Goal: Information Seeking & Learning: Learn about a topic

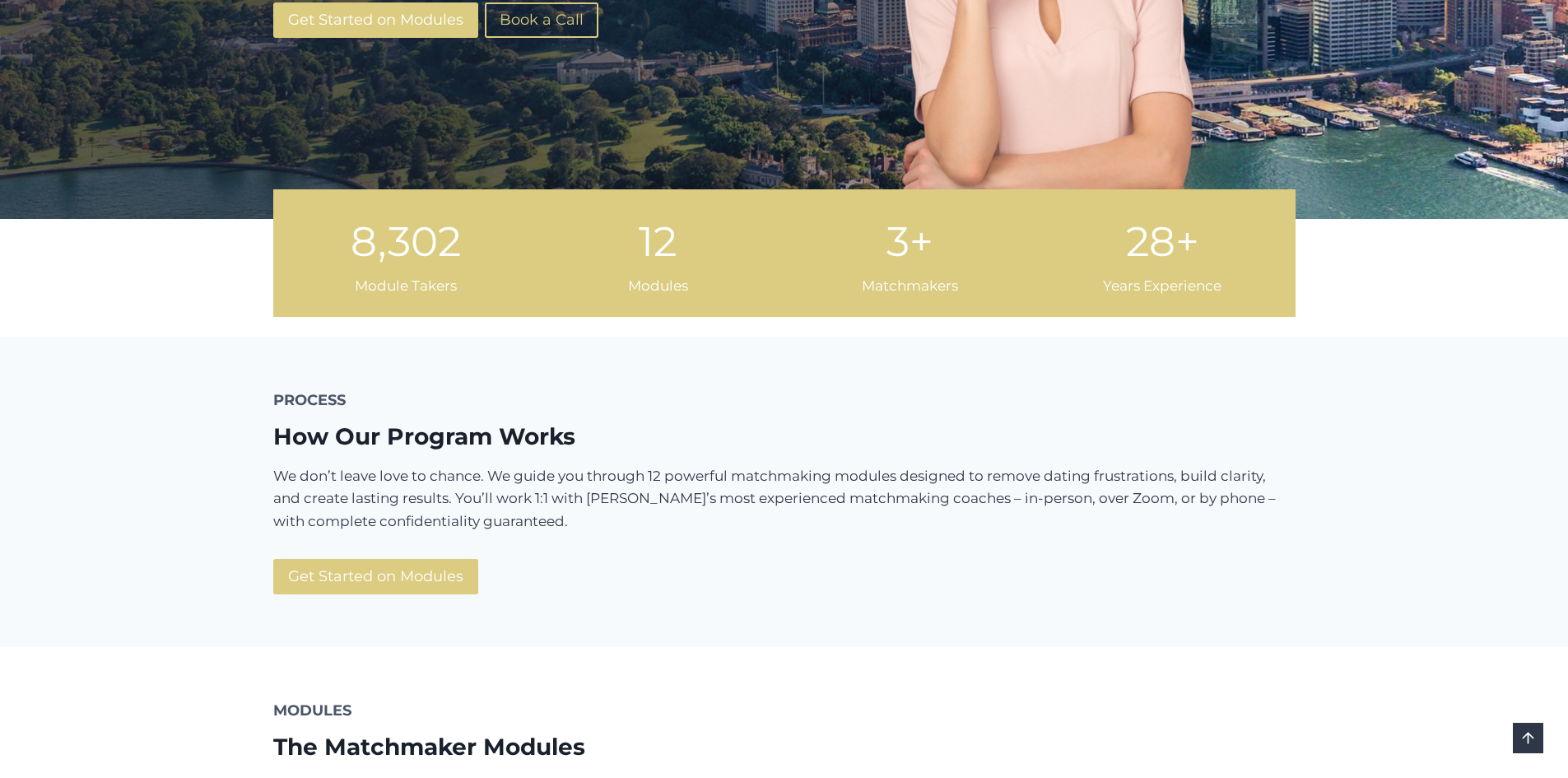
scroll to position [494, 0]
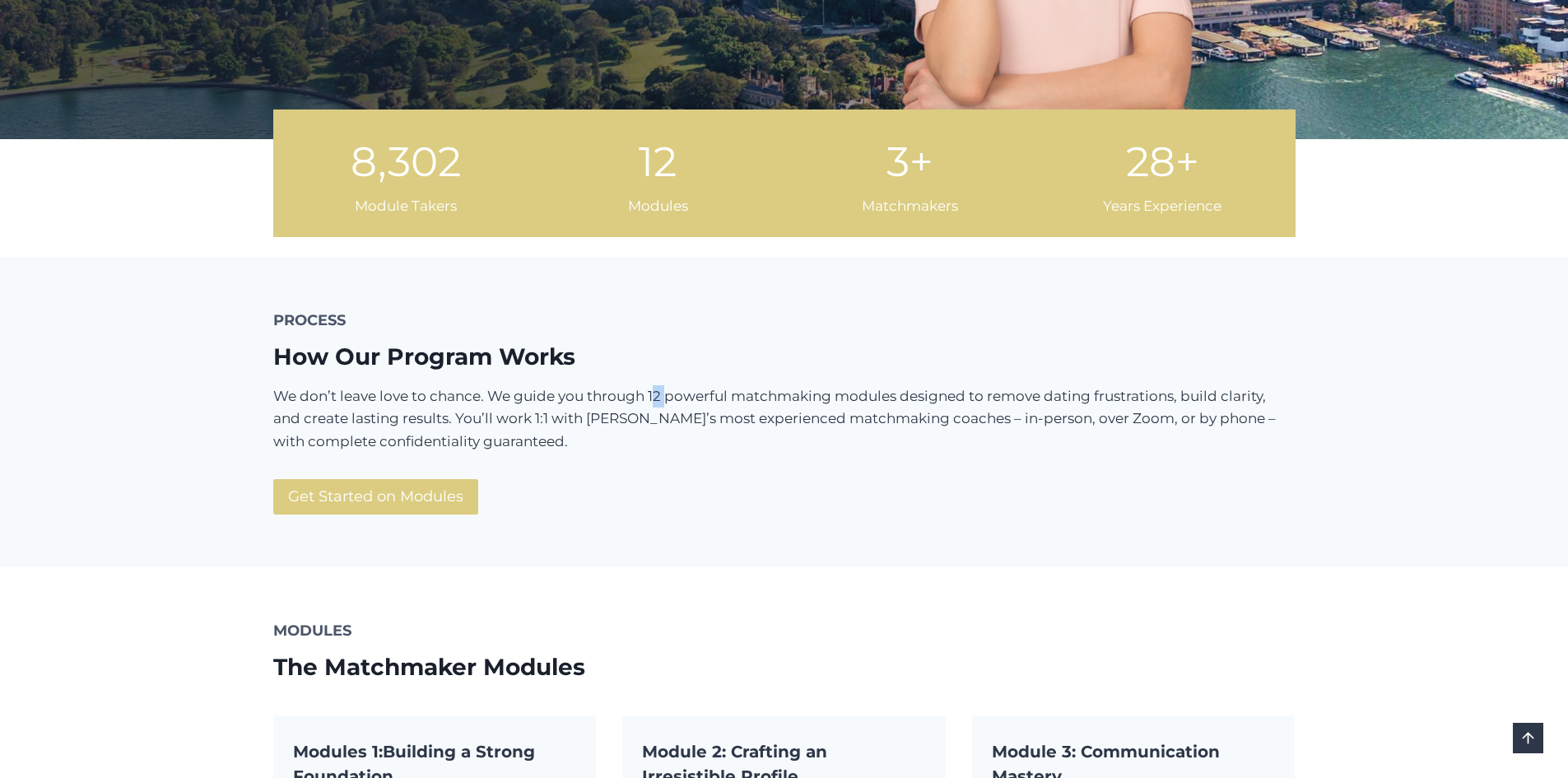
drag, startPoint x: 665, startPoint y: 396, endPoint x: 653, endPoint y: 396, distance: 12.0
click at [653, 396] on p "We don’t leave love to chance. We guide you through 12 powerful matchmaking mod…" at bounding box center [784, 419] width 1022 height 68
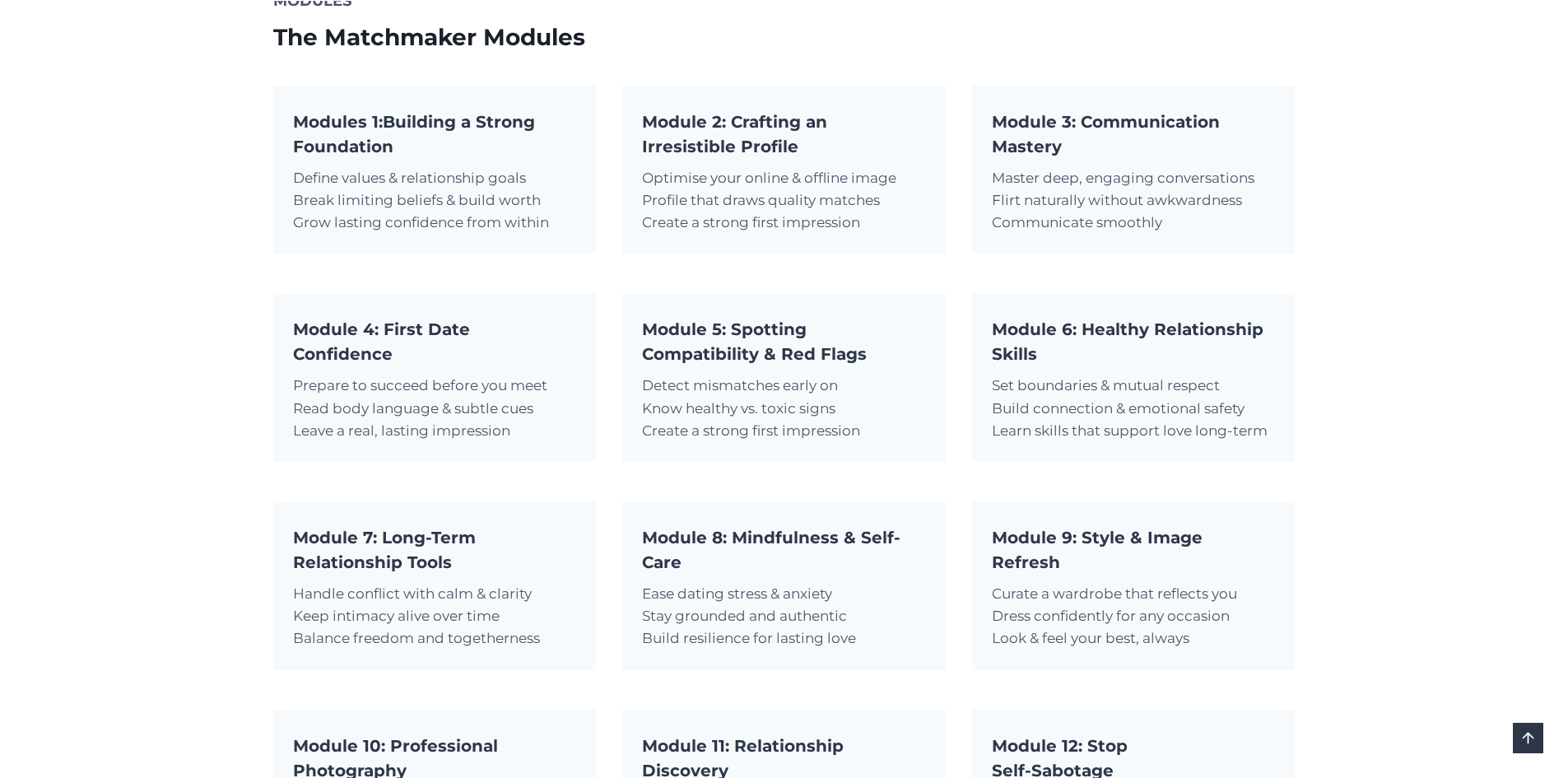
scroll to position [988, 0]
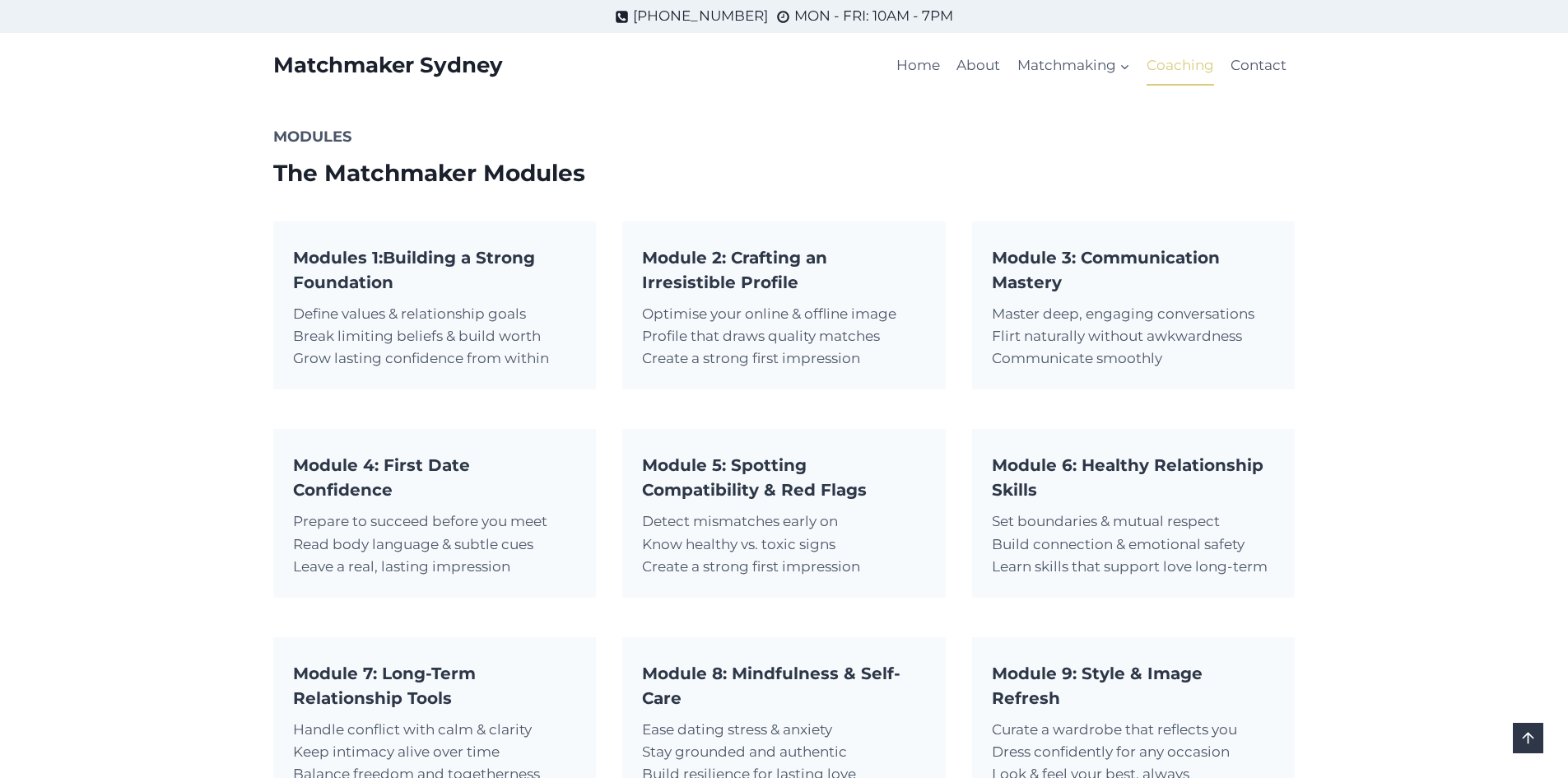
click at [1184, 75] on link "Coaching" at bounding box center [1180, 65] width 84 height 39
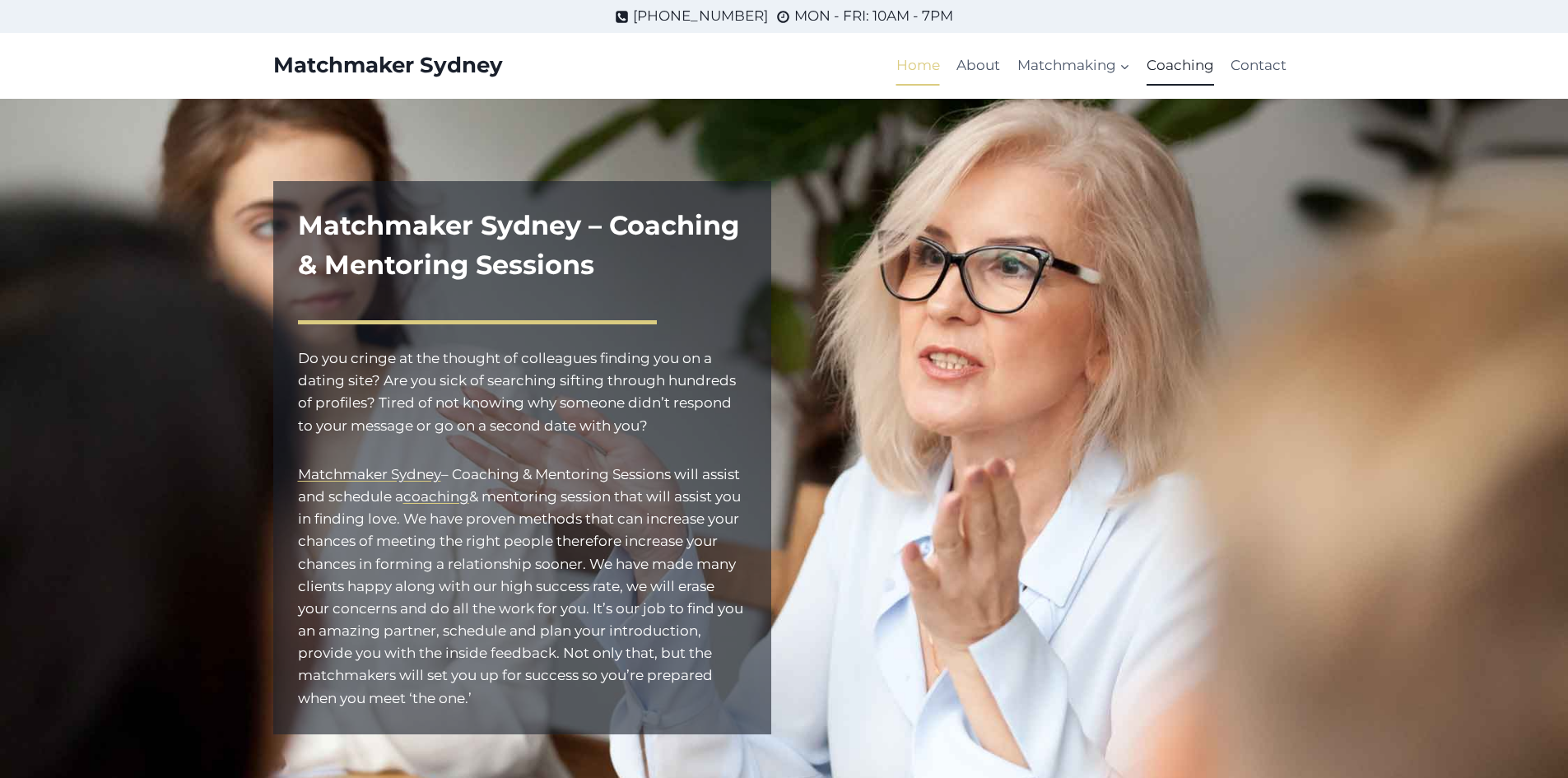
click at [920, 68] on link "Home" at bounding box center [918, 65] width 60 height 39
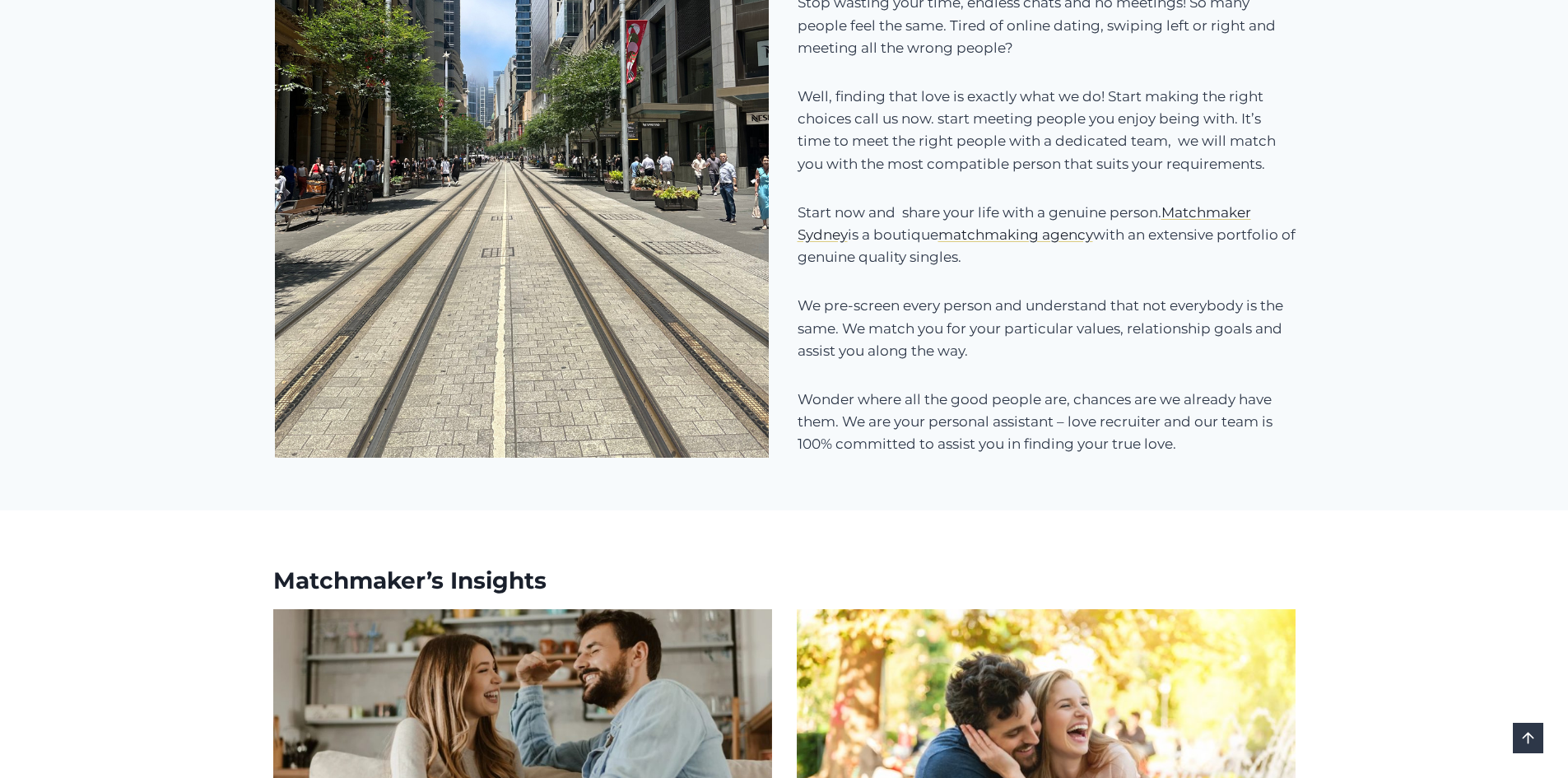
scroll to position [2058, 0]
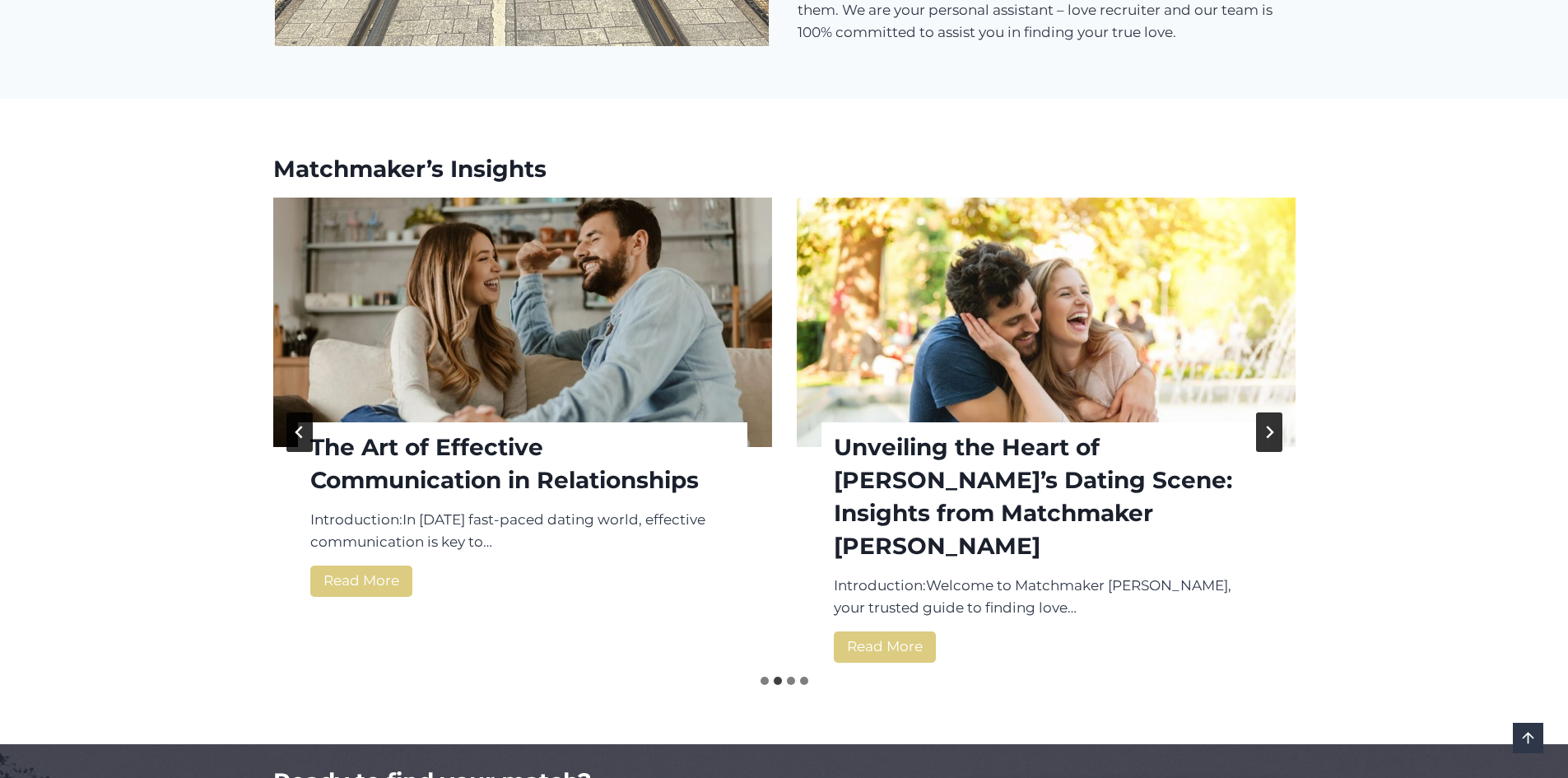
click at [1277, 415] on button "Next slide" at bounding box center [1269, 432] width 26 height 39
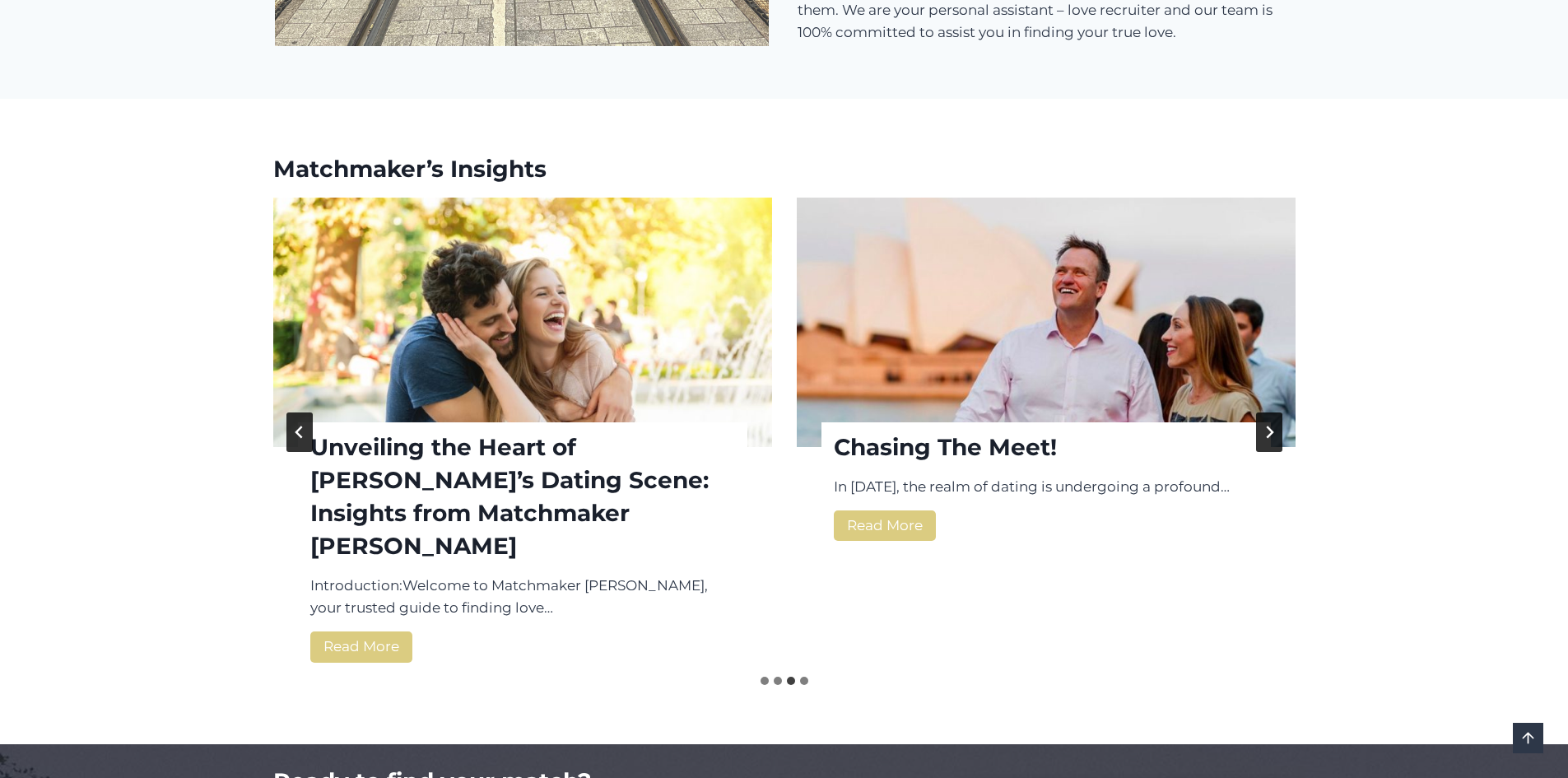
click at [1277, 415] on button "Next slide" at bounding box center [1269, 432] width 26 height 39
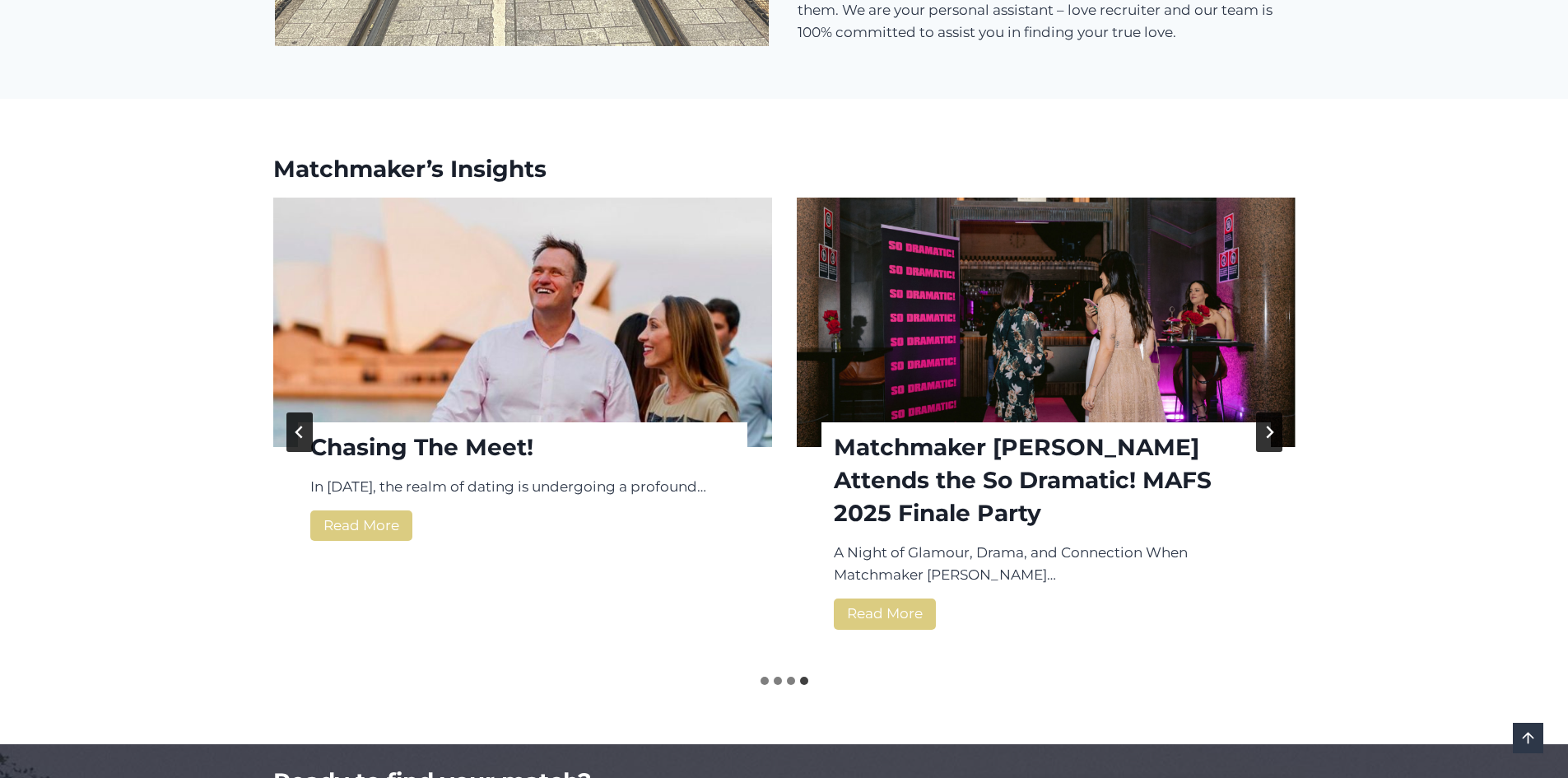
click at [1277, 415] on button "Go to first slide" at bounding box center [1269, 432] width 26 height 39
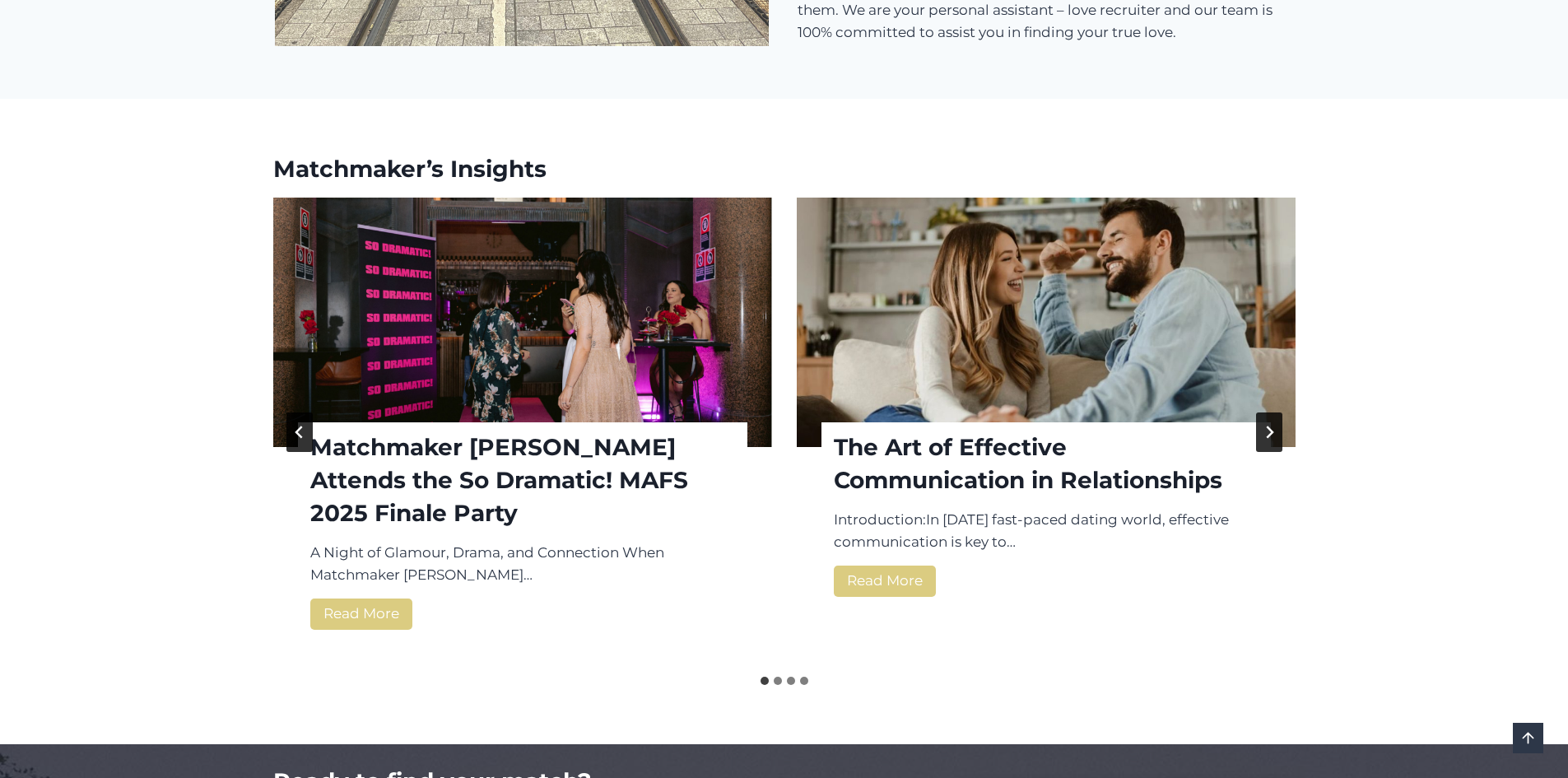
click at [1277, 415] on button "Next slide" at bounding box center [1269, 432] width 26 height 39
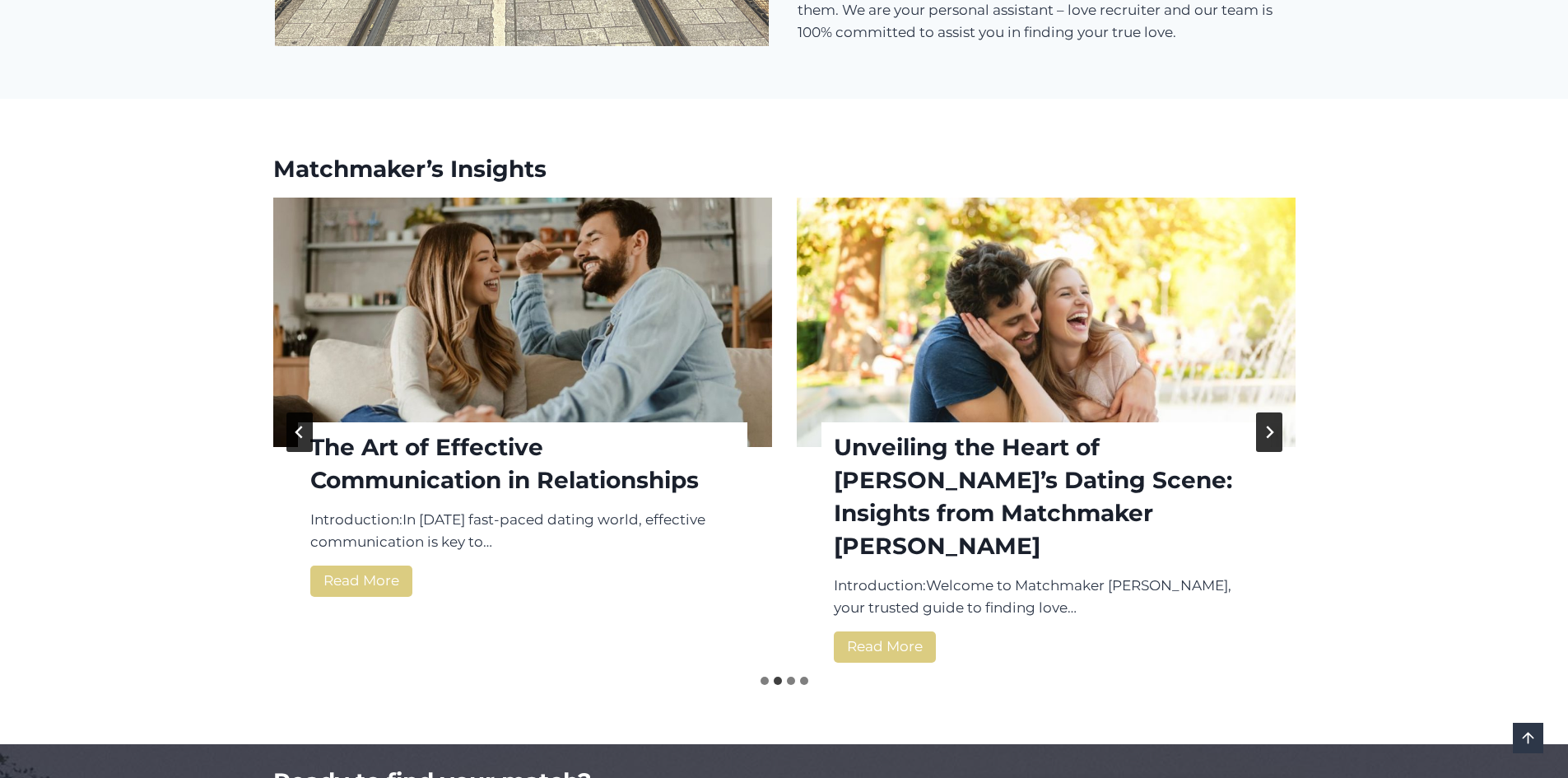
click at [1277, 415] on button "Next slide" at bounding box center [1269, 432] width 26 height 39
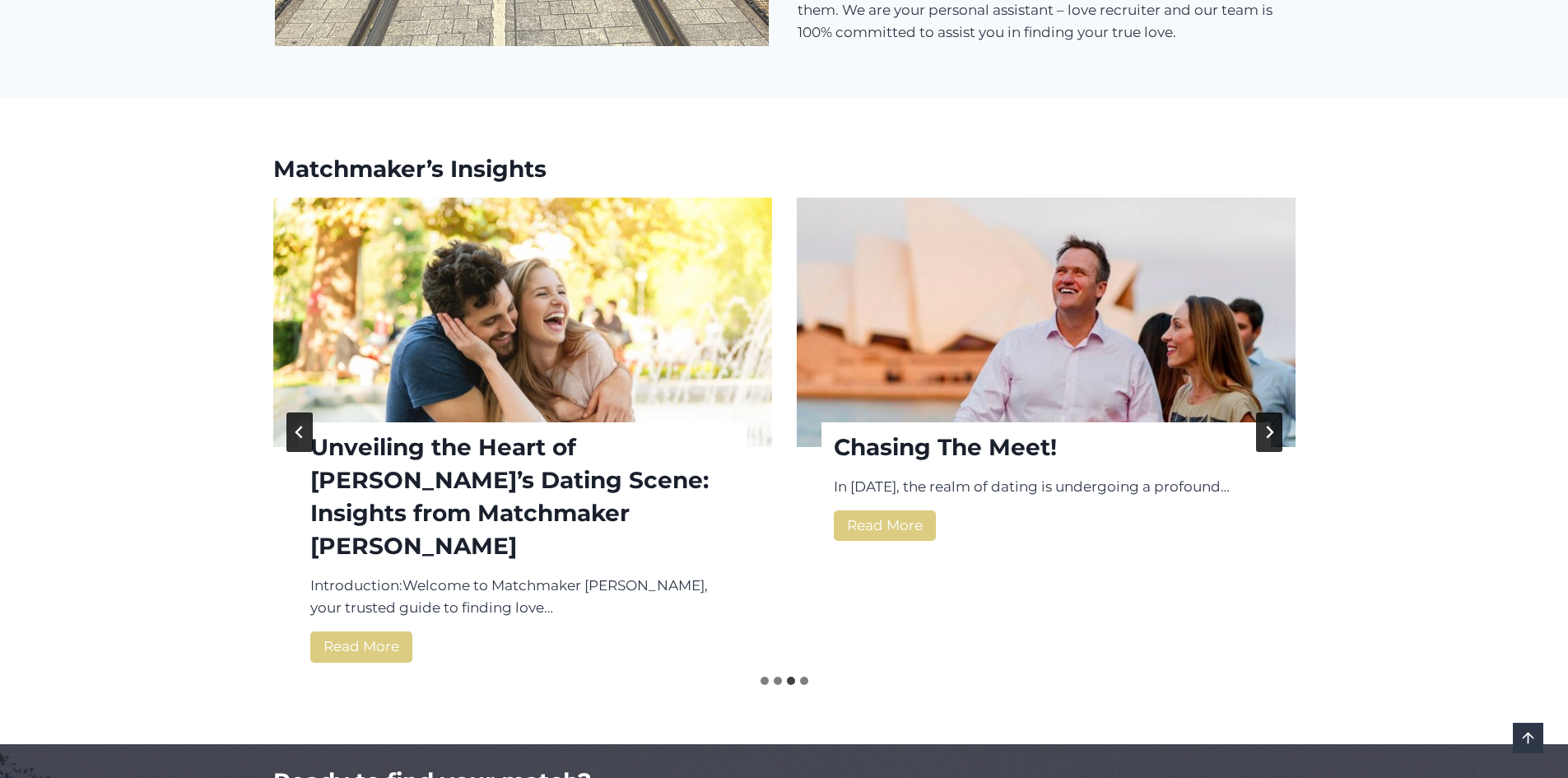
click at [1277, 415] on button "Next slide" at bounding box center [1269, 432] width 26 height 39
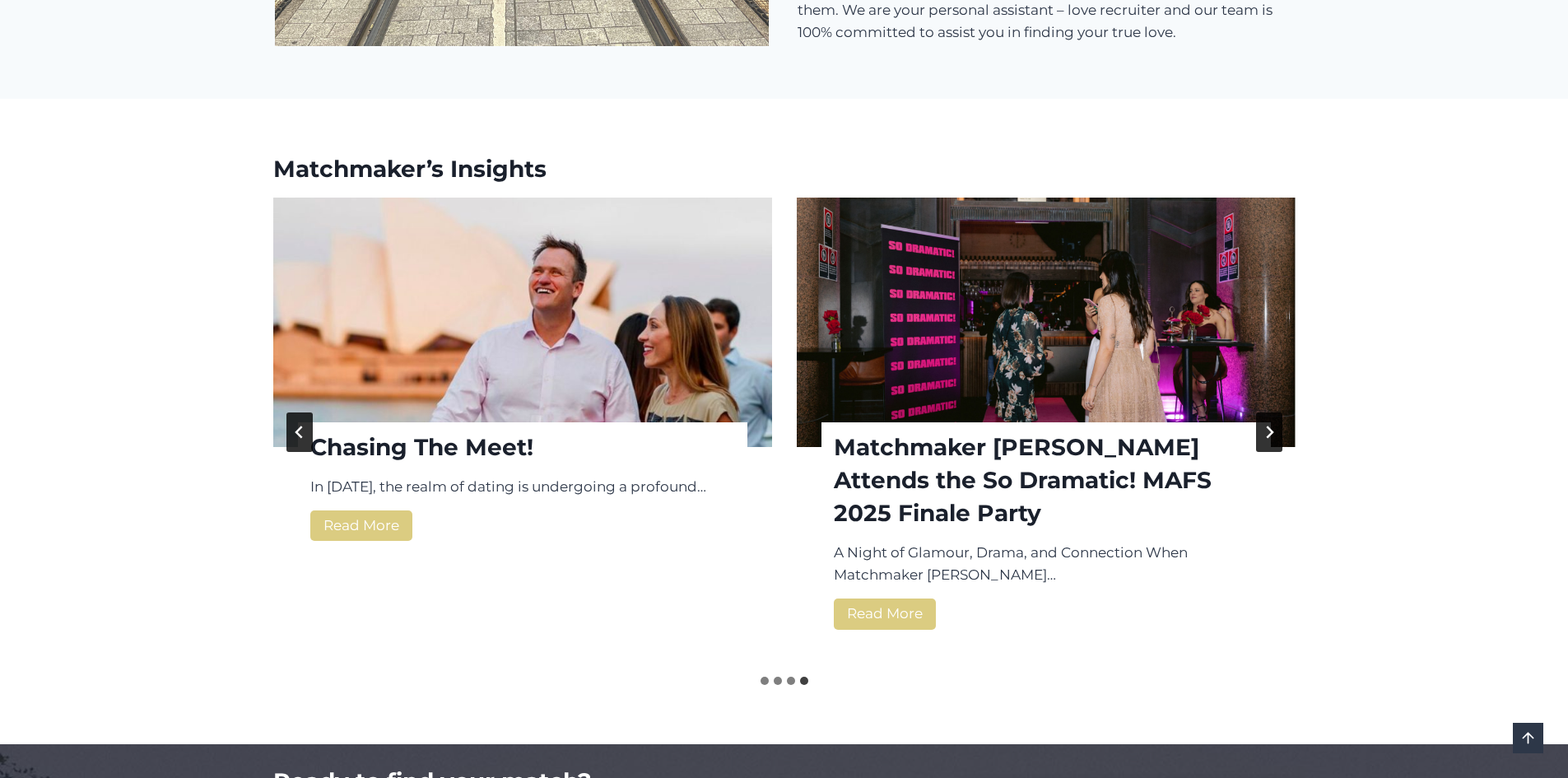
click at [1277, 415] on button "Go to first slide" at bounding box center [1269, 432] width 26 height 39
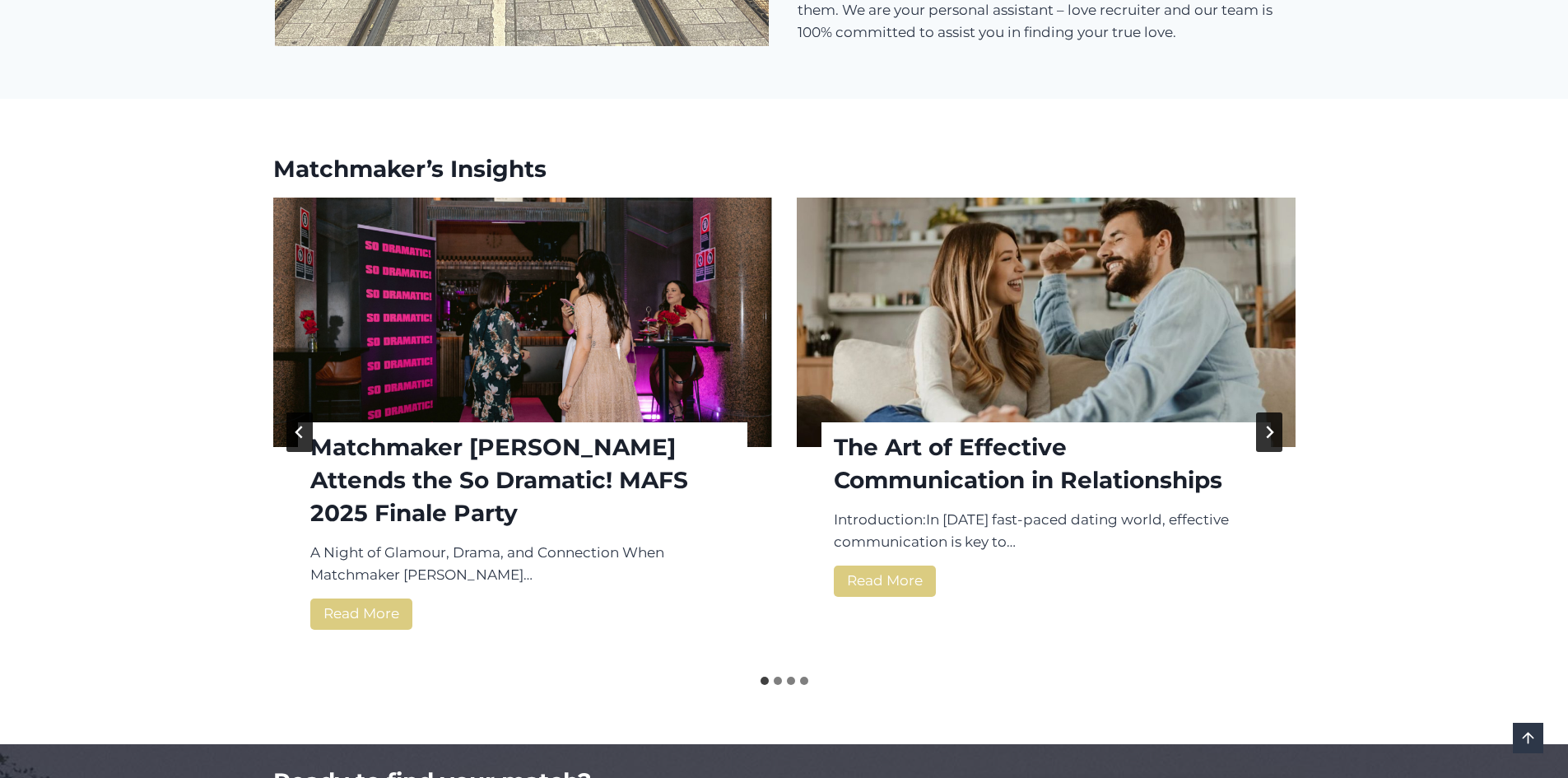
click at [464, 332] on img "Matchmaker Sydney Attends the So Dramatic! MAFS 2025 Finale Party" at bounding box center [522, 322] width 499 height 249
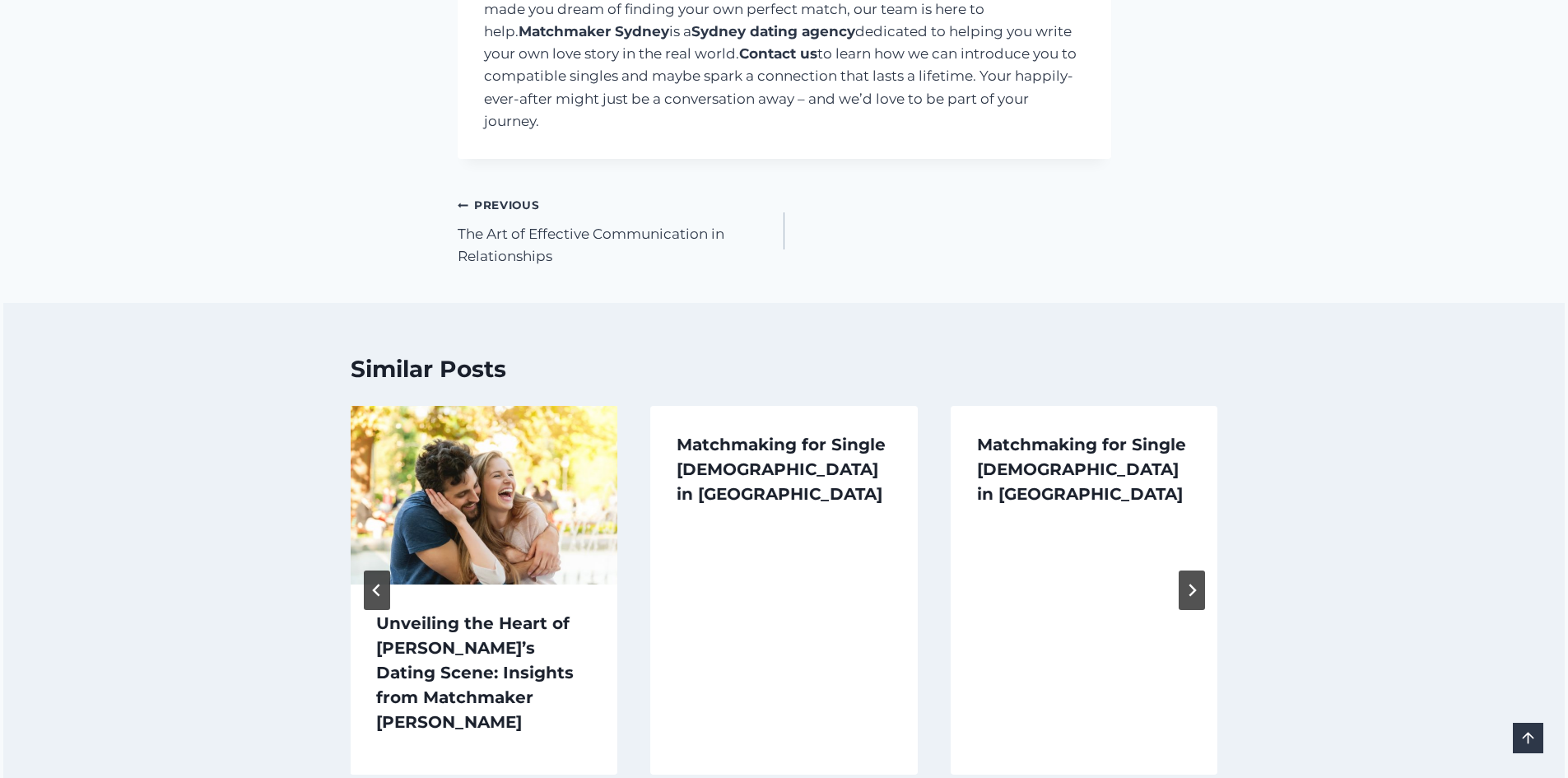
scroll to position [3870, 0]
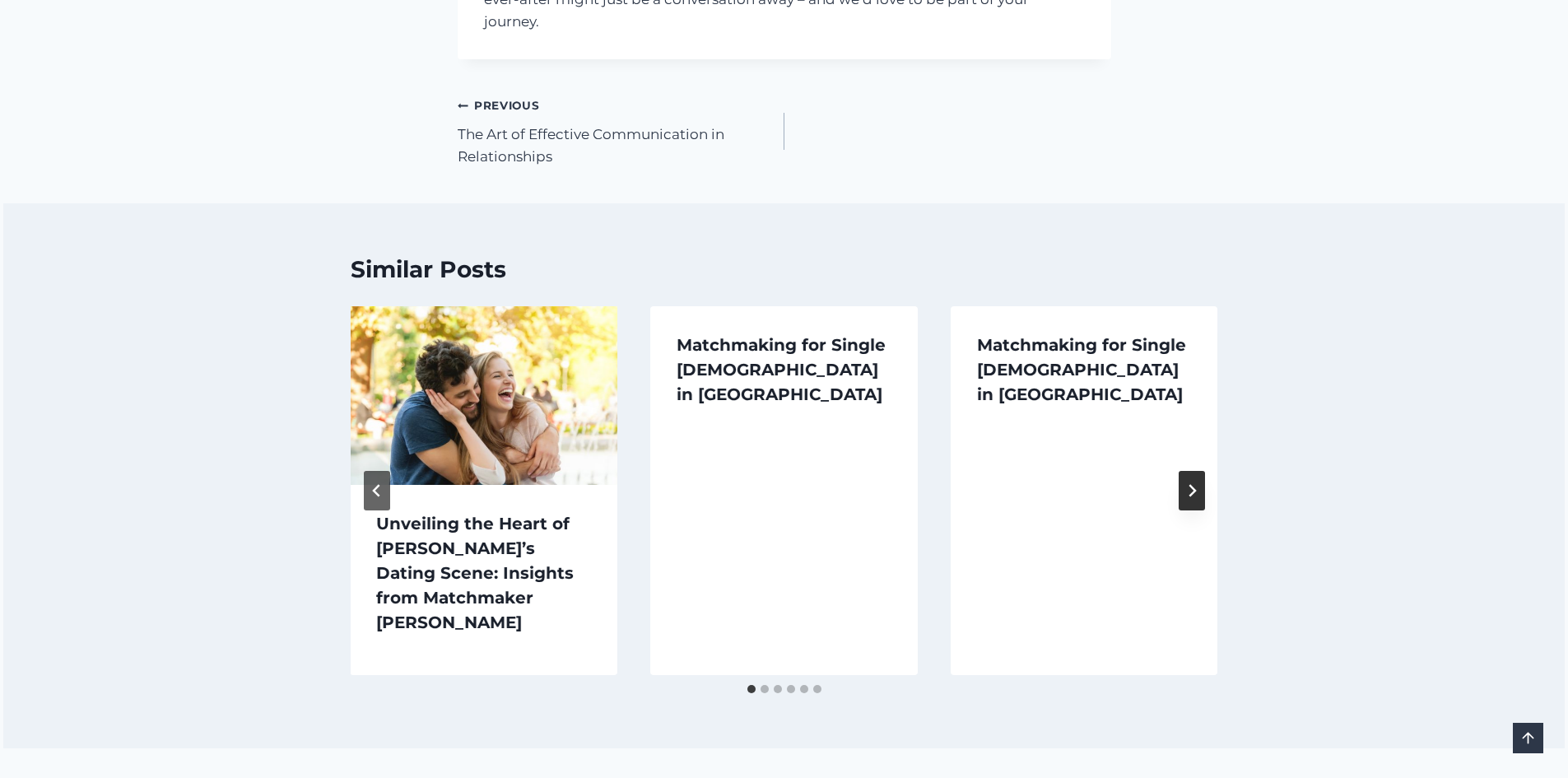
click at [1193, 471] on button "Next" at bounding box center [1192, 490] width 26 height 39
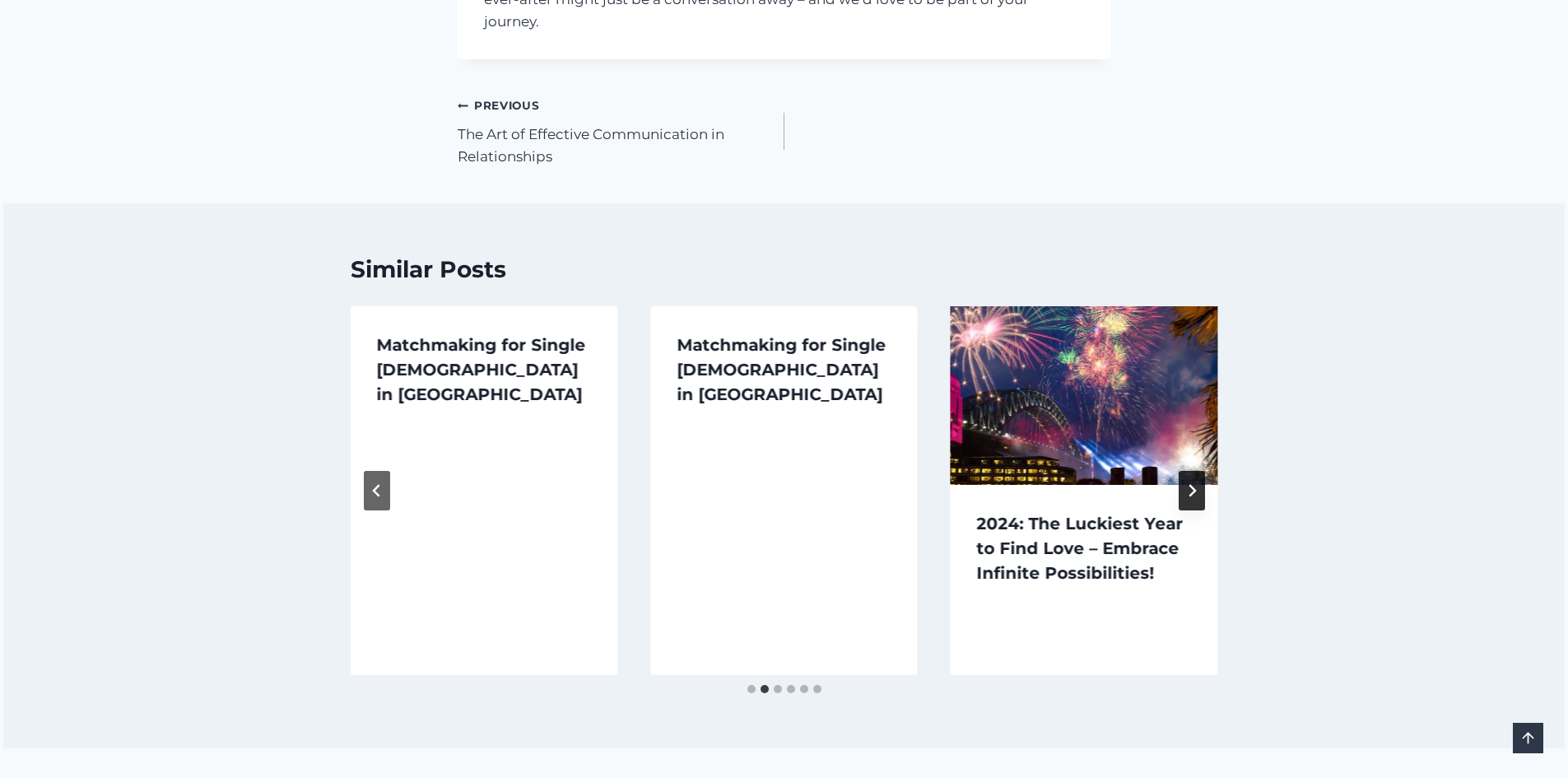
click at [1193, 485] on icon "Next" at bounding box center [1193, 491] width 8 height 12
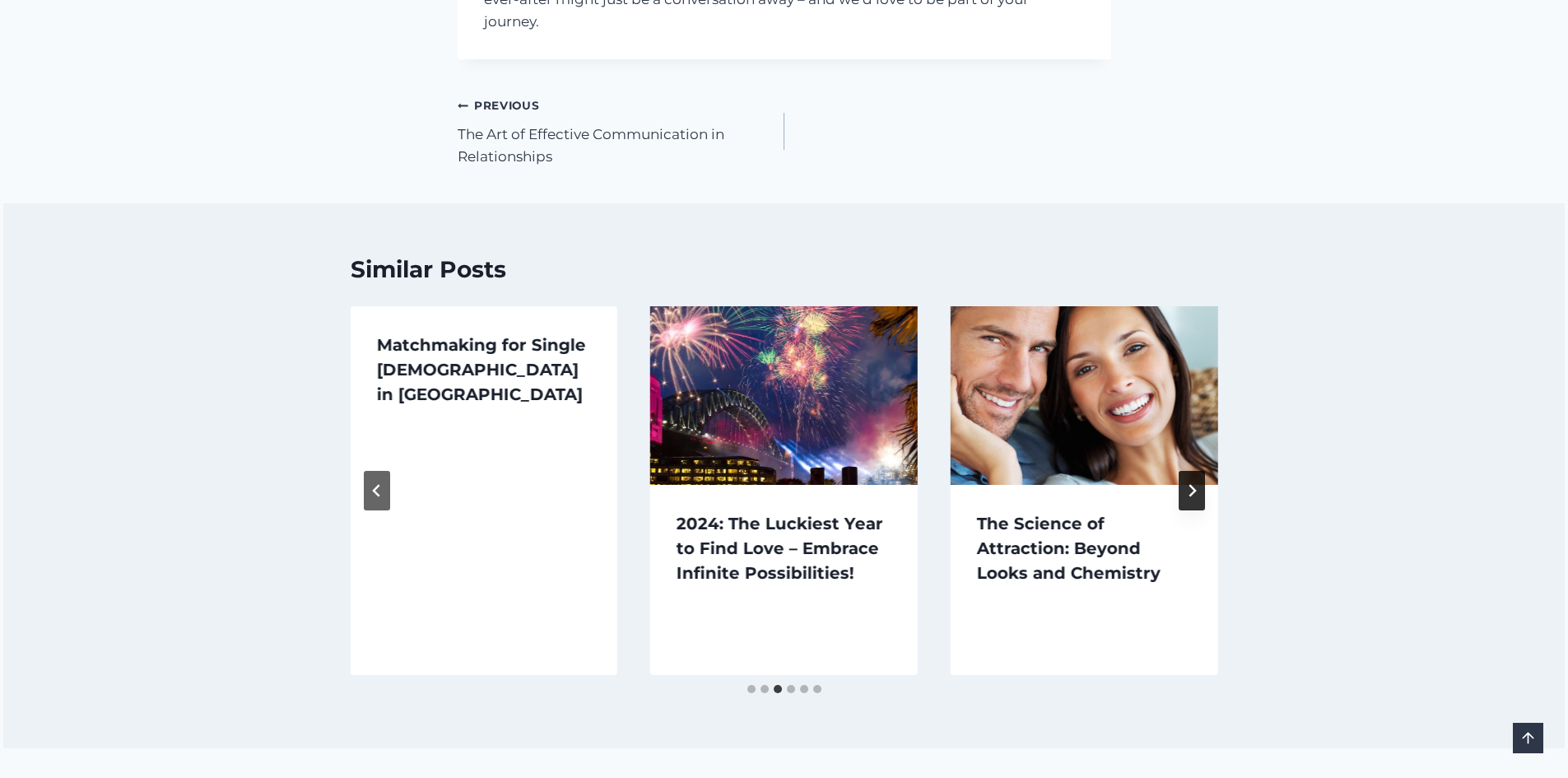
click at [1193, 485] on icon "Next" at bounding box center [1193, 491] width 8 height 12
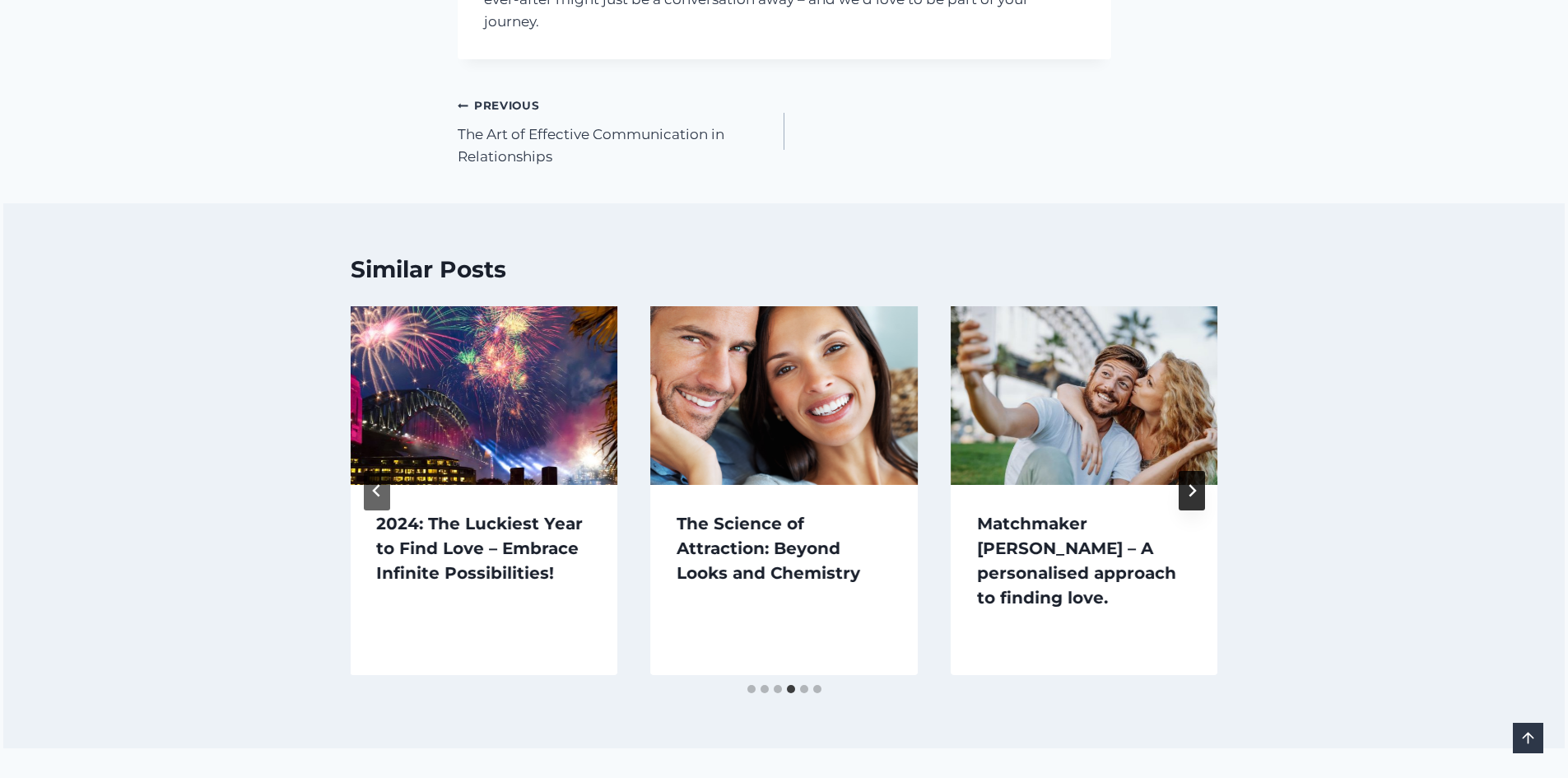
click at [1193, 485] on icon "Next" at bounding box center [1193, 491] width 8 height 12
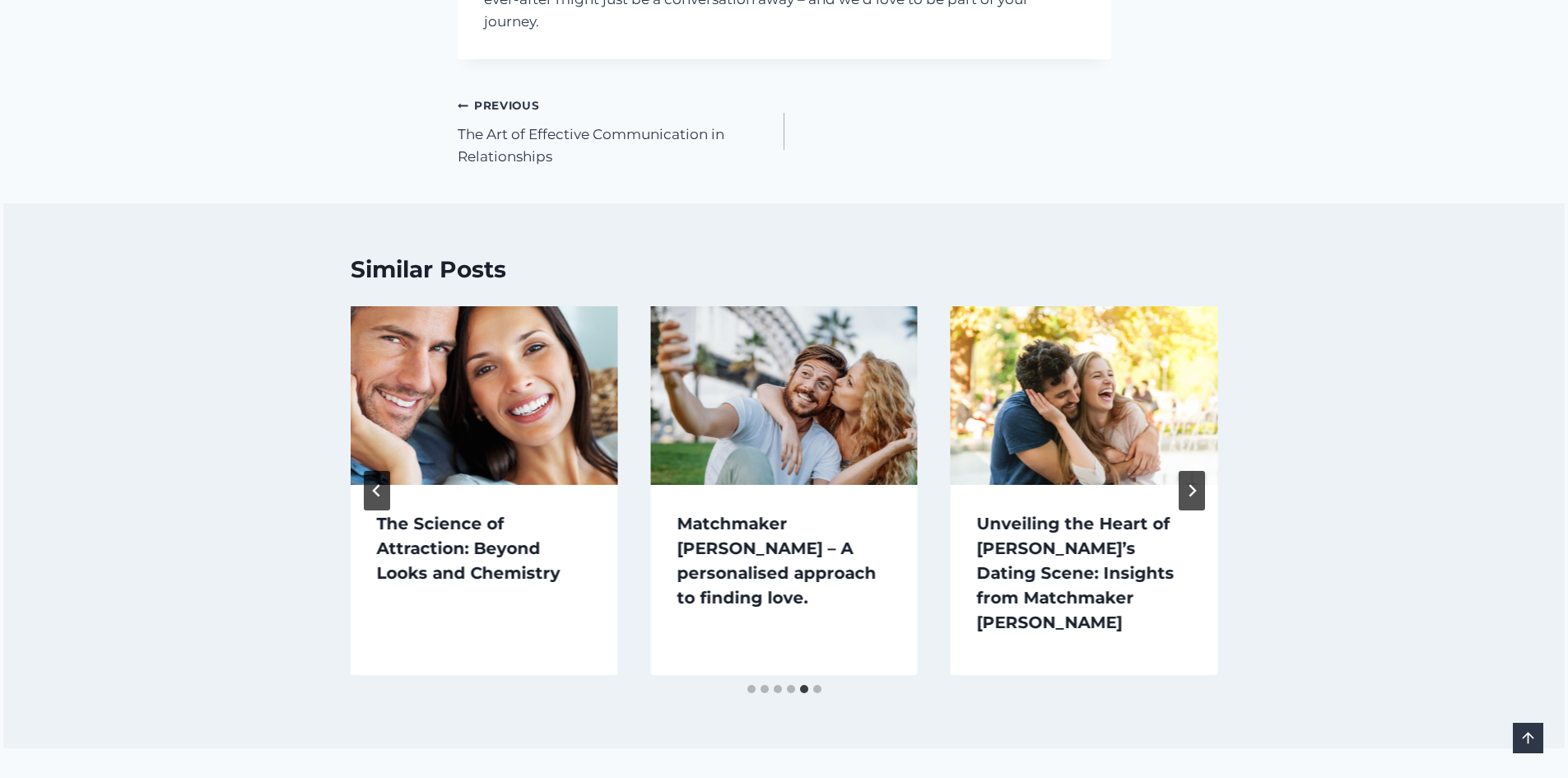
click at [1328, 449] on div "Similar Posts Insights Unveiling the Heart of Sydney’s Dating Scene: Insights f…" at bounding box center [785, 475] width 1563 height 545
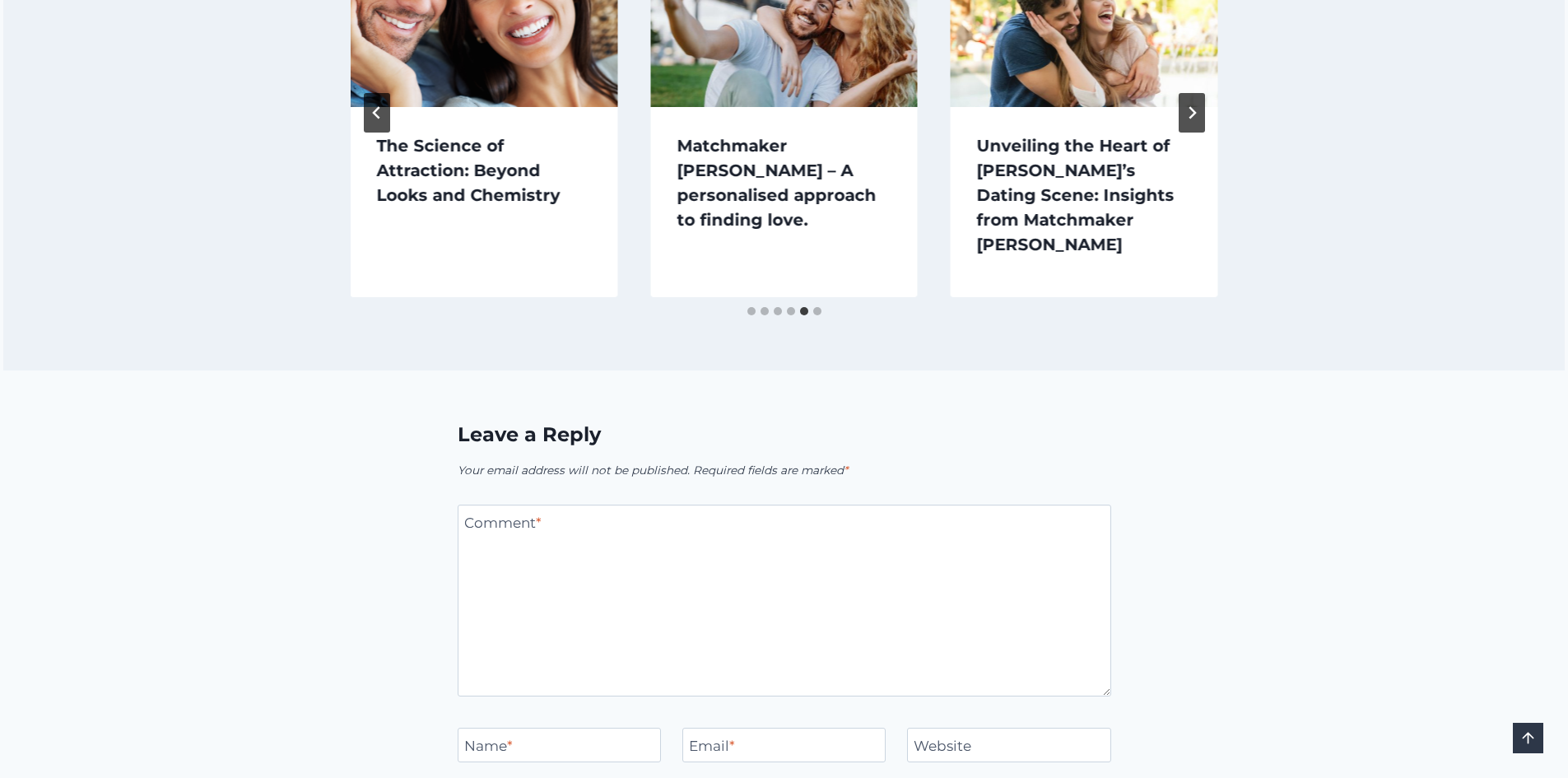
scroll to position [4364, 0]
